Goal: Check status: Check status

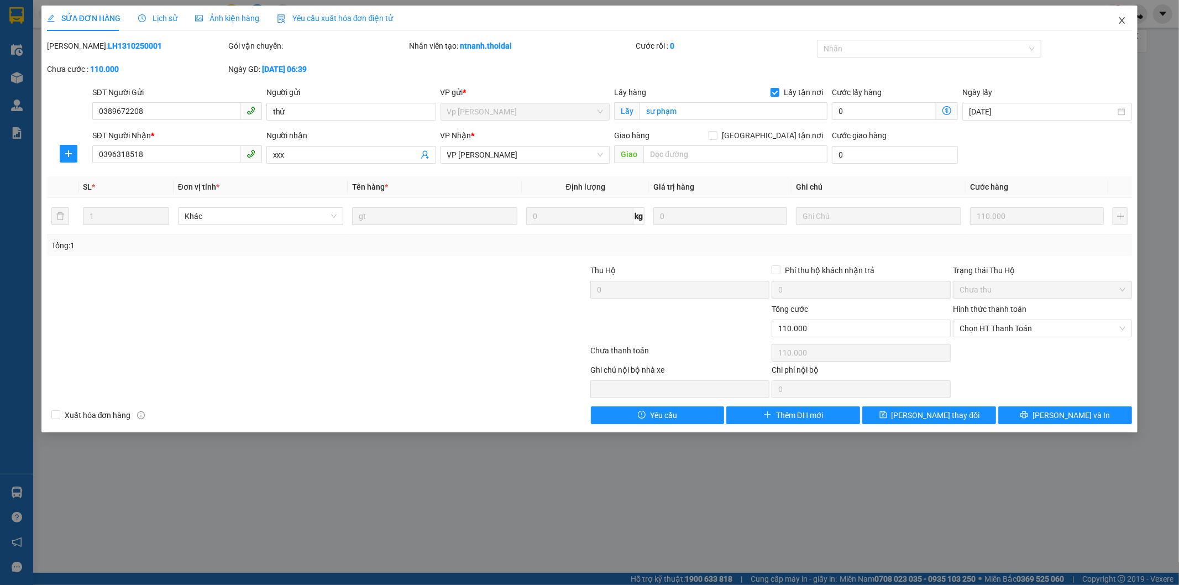
click at [1120, 21] on icon "close" at bounding box center [1121, 20] width 9 height 9
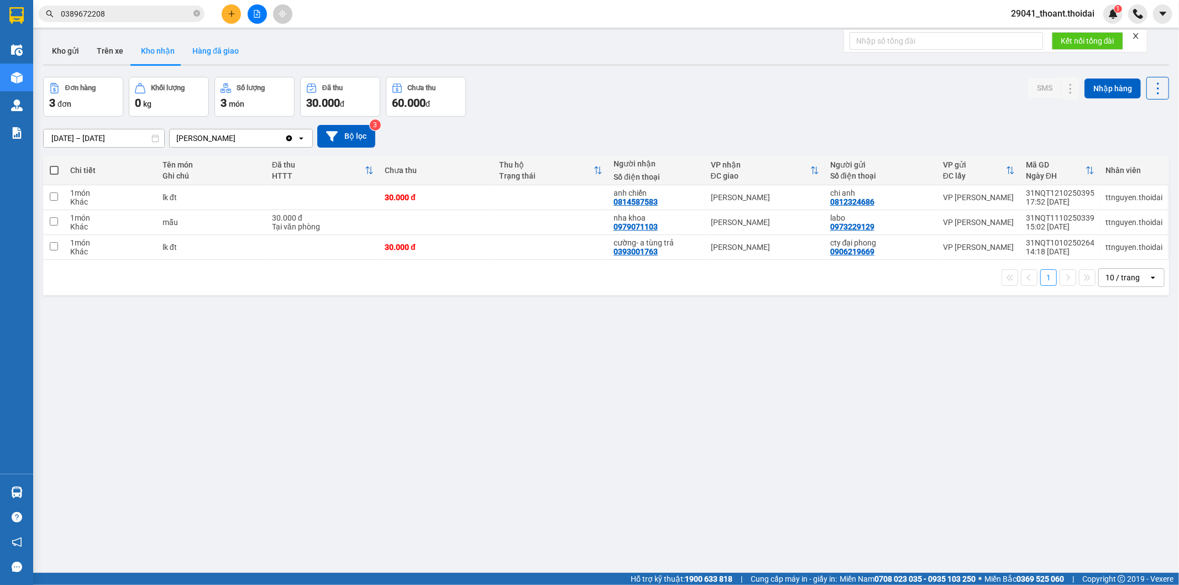
click at [205, 48] on button "Hàng đã giao" at bounding box center [215, 51] width 64 height 27
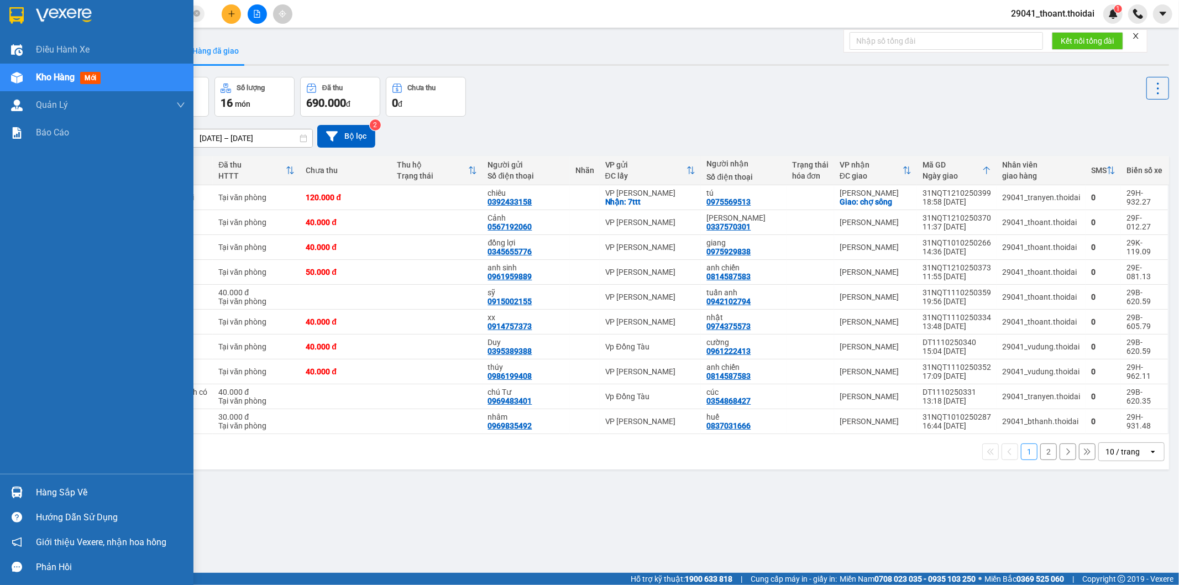
click at [20, 486] on img at bounding box center [17, 492] width 12 height 12
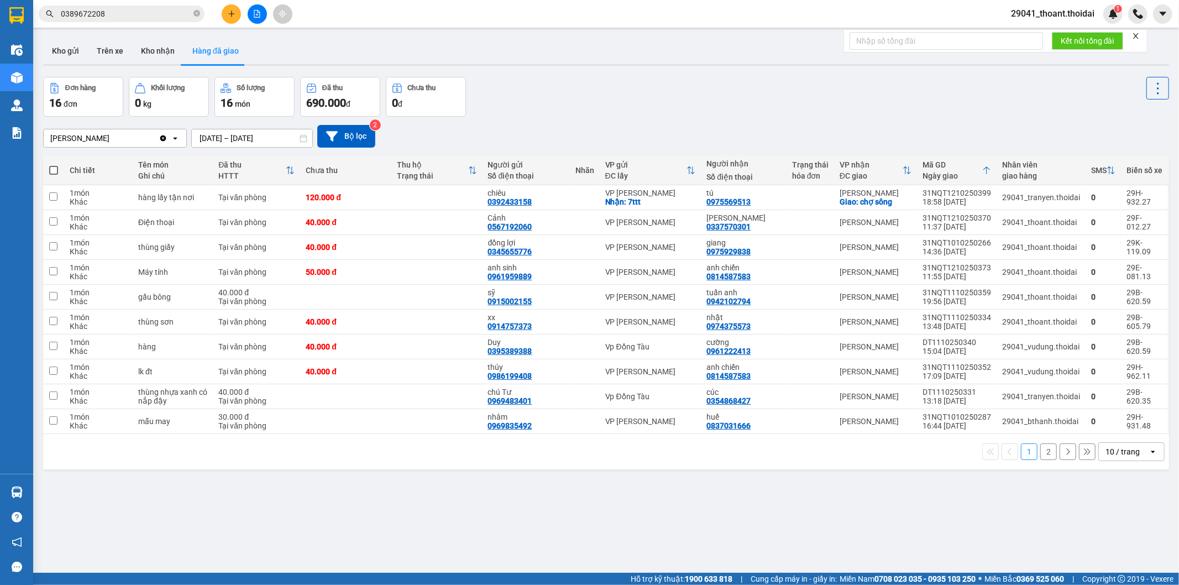
click at [538, 501] on section "Kết quả tìm kiếm ( 1 ) Bộ lọc Mã ĐH Trạng thái Món hàng Thu hộ Tổng cước Chưa c…" at bounding box center [589, 292] width 1179 height 585
click at [145, 46] on button "Kho nhận" at bounding box center [157, 51] width 51 height 27
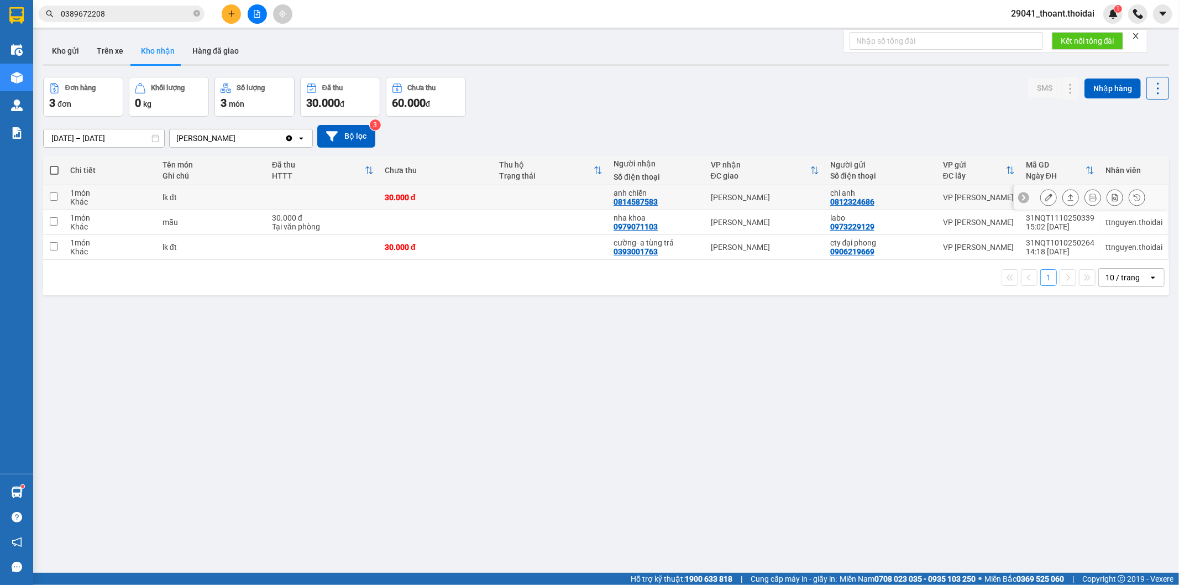
click at [275, 202] on td at bounding box center [322, 197] width 113 height 25
checkbox input "true"
